Goal: Information Seeking & Learning: Learn about a topic

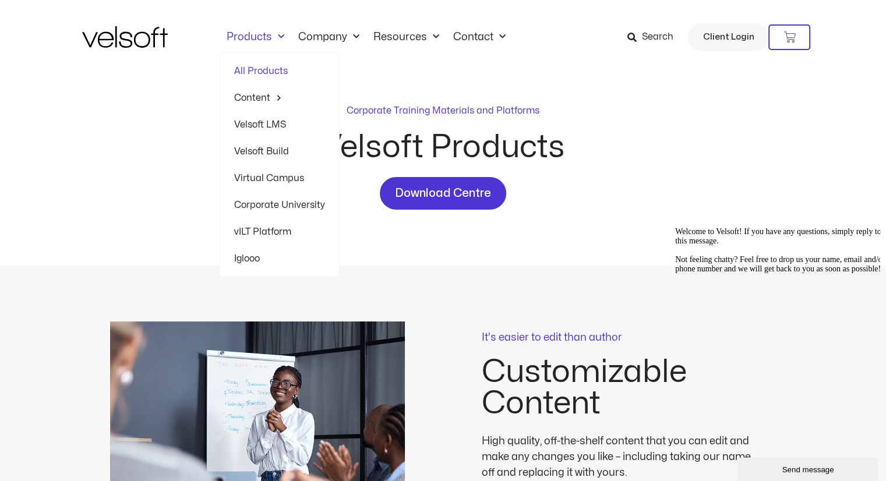
click at [252, 231] on link "vILT Platform" at bounding box center [279, 231] width 91 height 27
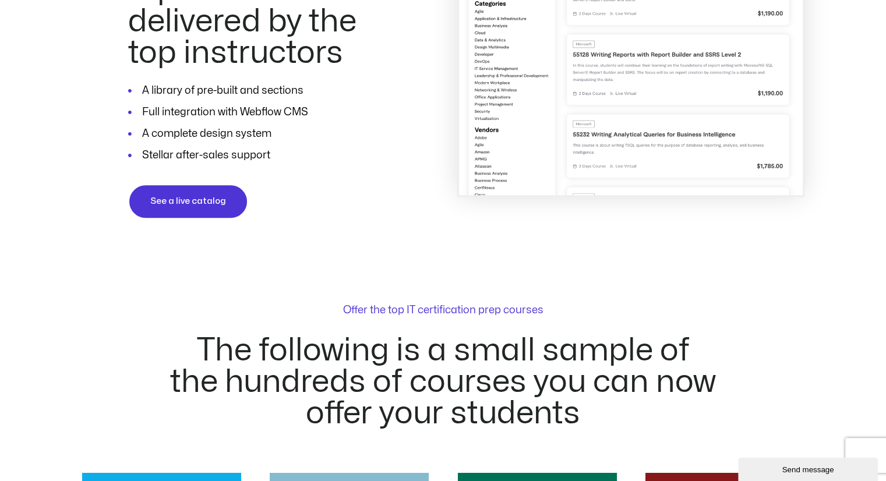
scroll to position [905, 0]
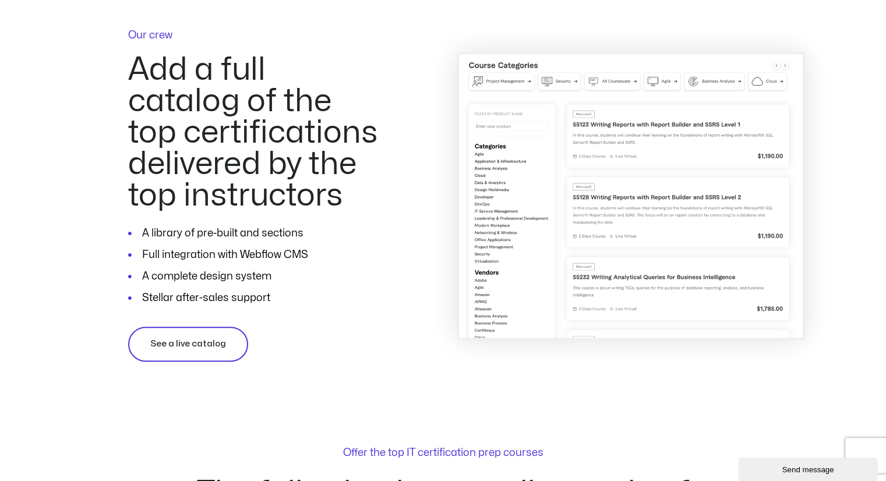
click at [177, 341] on span "See a live catalog" at bounding box center [188, 344] width 76 height 14
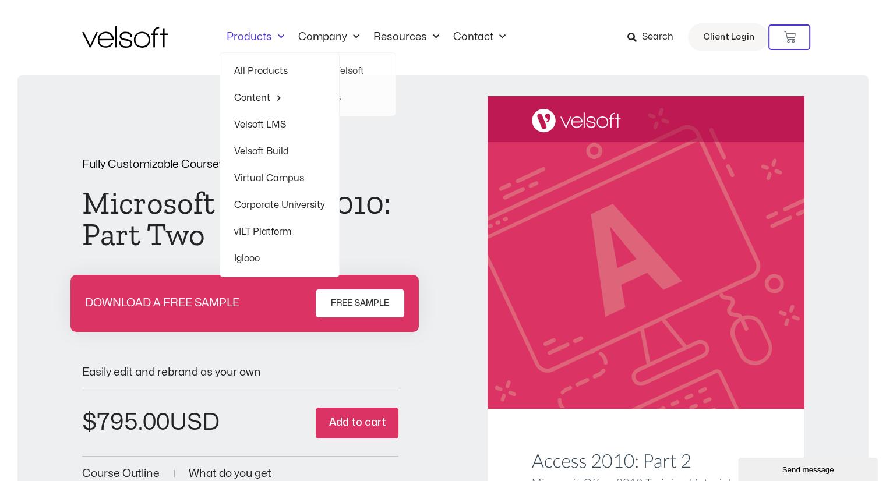
click at [278, 34] on span "Menu" at bounding box center [278, 36] width 12 height 19
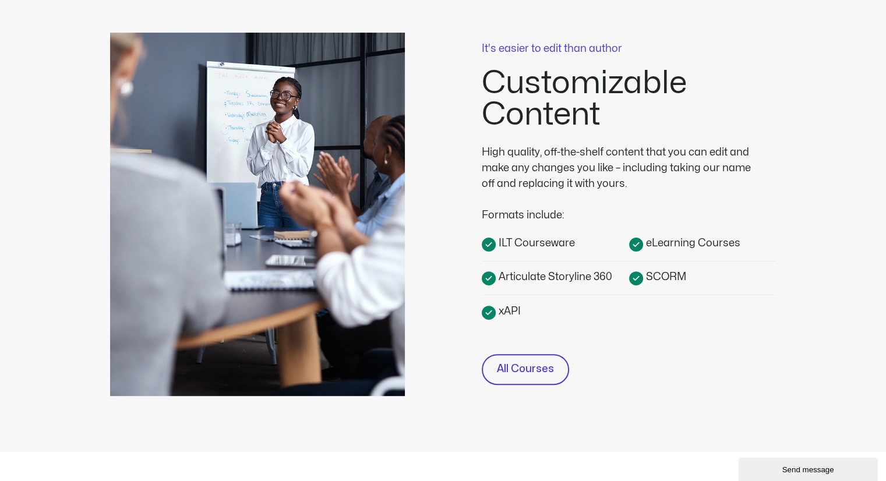
scroll to position [291, 0]
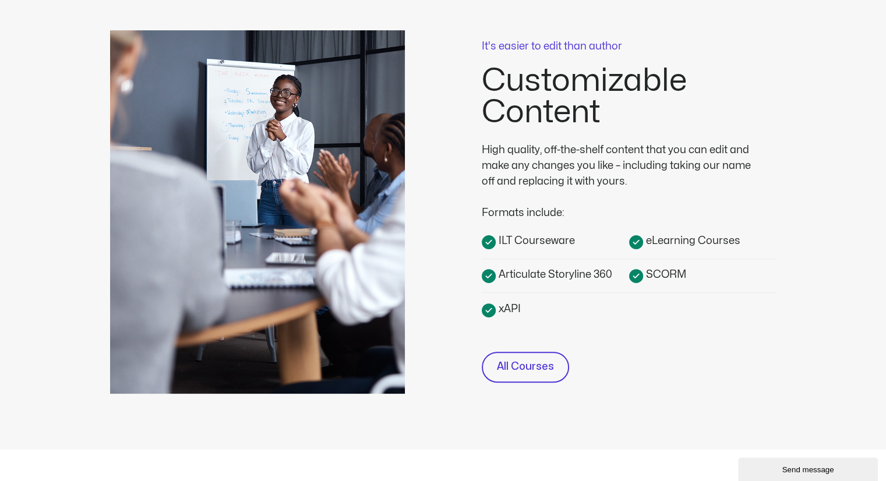
click at [530, 241] on span "ILT Courseware" at bounding box center [535, 241] width 79 height 16
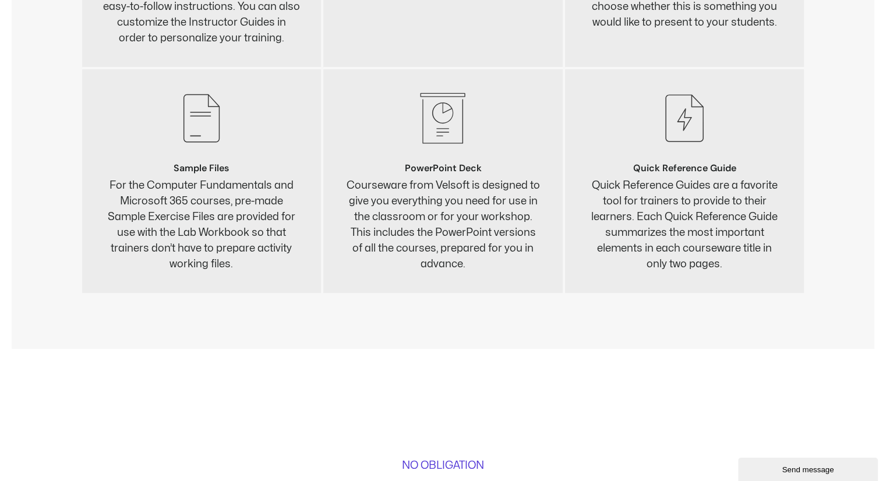
scroll to position [4660, 0]
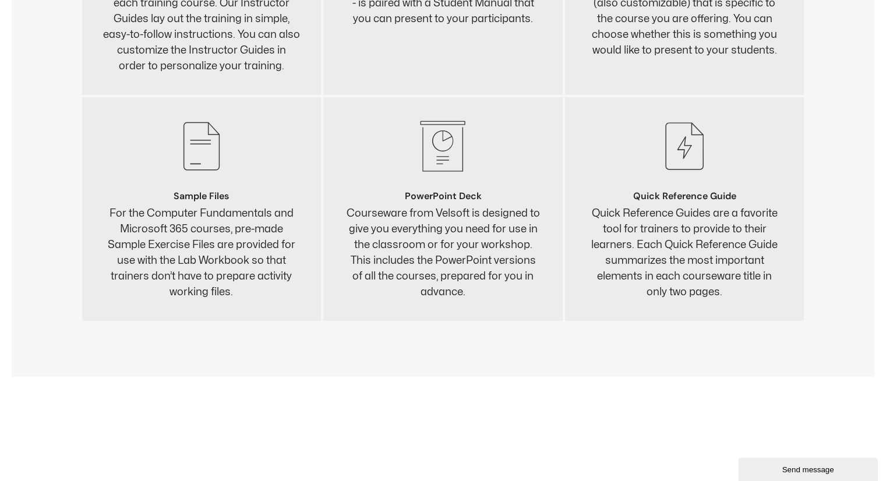
click at [440, 163] on icon ".st0{fill:#383838;}" at bounding box center [443, 146] width 56 height 56
click at [400, 231] on p "Courseware from Velsoft is designed to give you everything you need for use in …" at bounding box center [442, 253] width 197 height 94
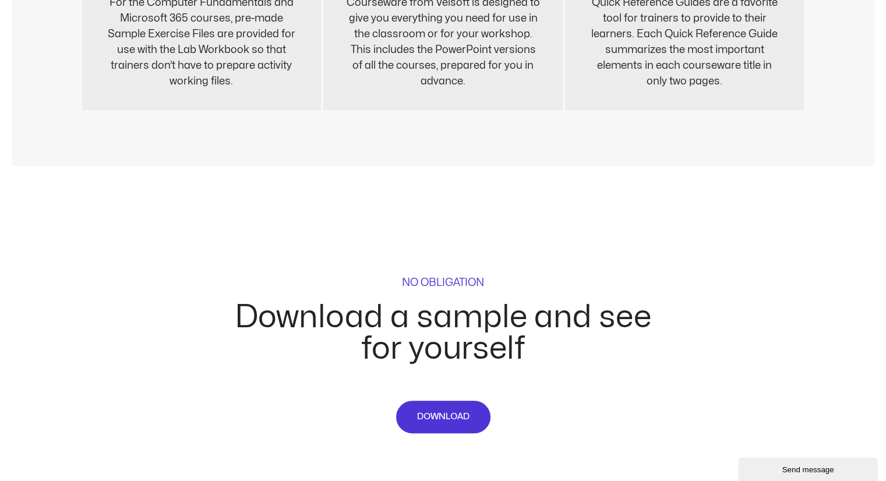
scroll to position [4951, 0]
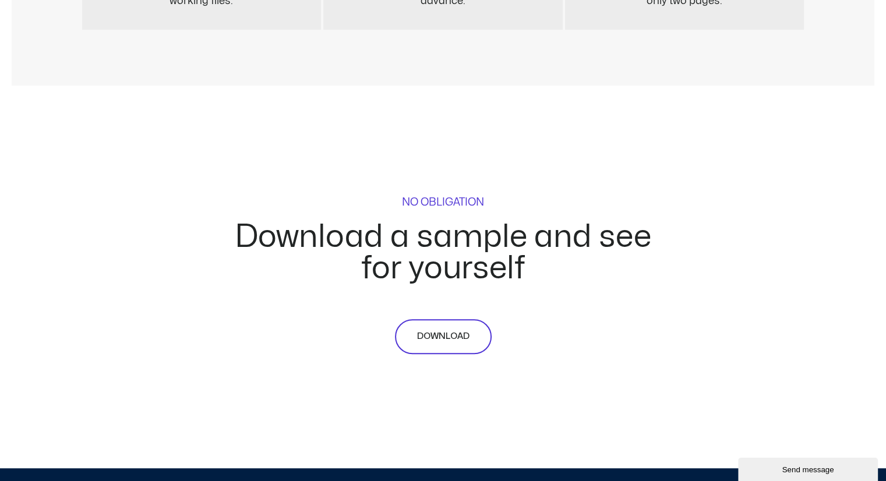
click at [433, 336] on span "DOWNLOAD" at bounding box center [443, 337] width 52 height 14
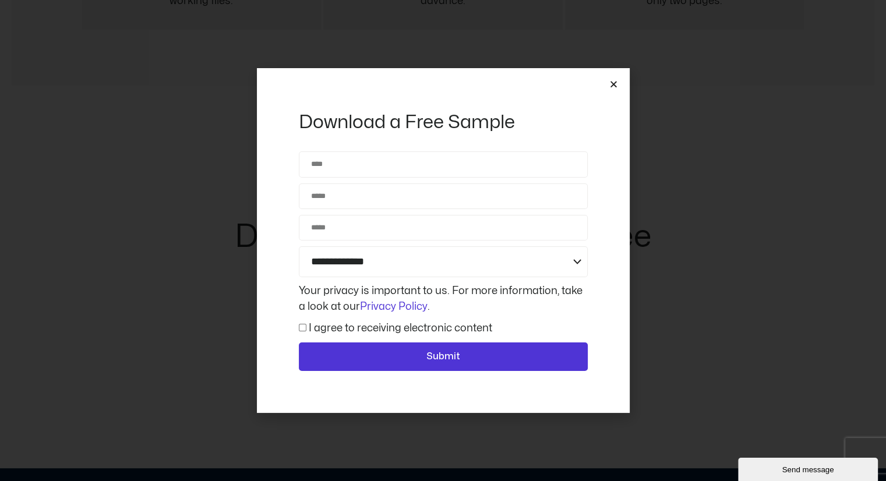
click at [615, 83] on icon "Close" at bounding box center [613, 84] width 9 height 9
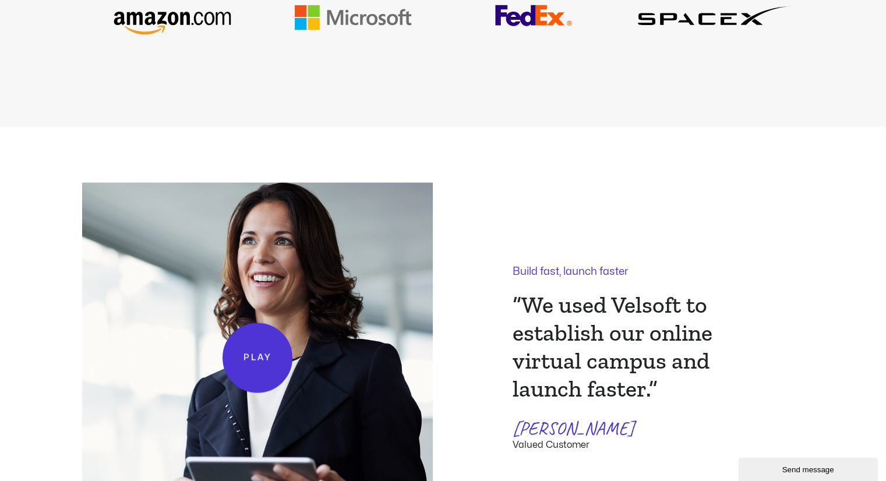
scroll to position [2259, 0]
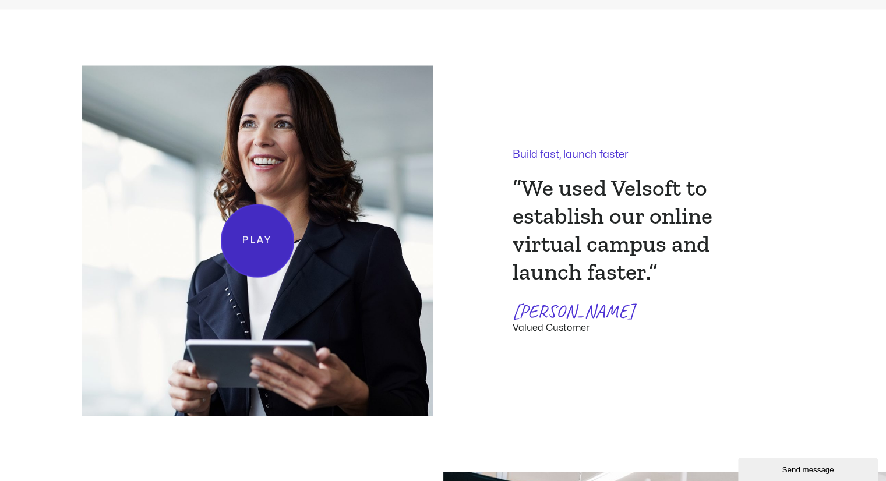
click at [250, 239] on span "Play" at bounding box center [257, 241] width 30 height 15
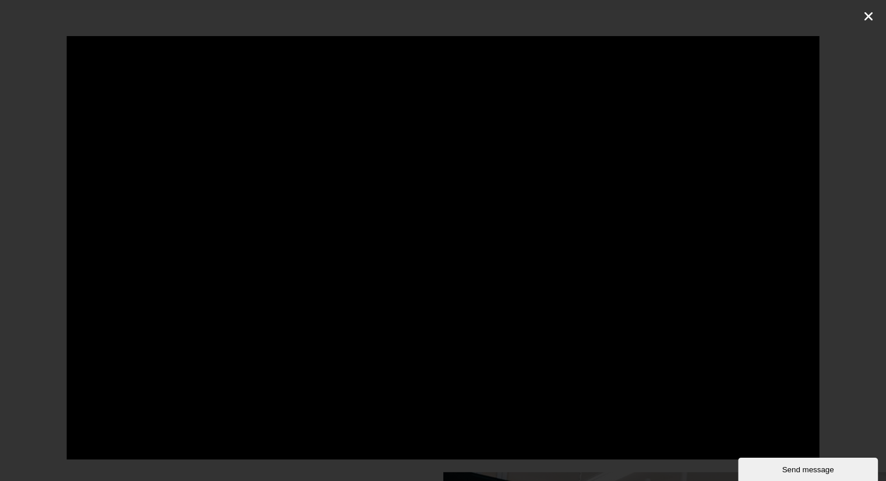
click at [868, 19] on icon "Close (Esc)" at bounding box center [869, 16] width 12 height 12
